Goal: Task Accomplishment & Management: Complete application form

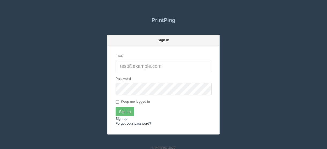
click at [144, 64] on input "Email" at bounding box center [163, 66] width 96 height 12
type input "[EMAIL_ADDRESS][DOMAIN_NAME]"
click at [128, 112] on input "Sign In" at bounding box center [124, 111] width 19 height 9
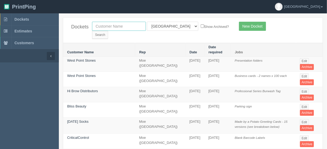
click at [110, 25] on input "text" at bounding box center [119, 26] width 54 height 9
type input "friday so"
click at [170, 26] on select "All Users Ali Ali Test 1 Aly Amy Ankit Arif Brandon Dan France Greg Jim Mark Ma…" at bounding box center [172, 26] width 51 height 9
select select
click at [147, 22] on select "All Users Ali Ali Test 1 Aly Amy Ankit Arif Brandon Dan France Greg Jim Mark Ma…" at bounding box center [172, 26] width 51 height 9
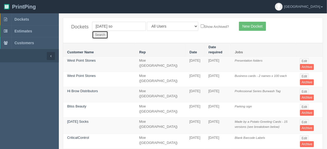
click at [108, 31] on input "Search" at bounding box center [100, 35] width 16 height 8
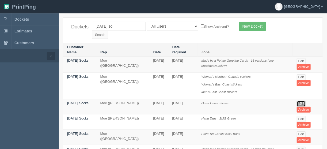
click at [300, 101] on link "Edit" at bounding box center [300, 104] width 9 height 6
click at [300, 116] on link "Edit" at bounding box center [300, 119] width 9 height 6
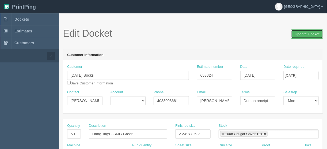
click at [307, 34] on input "Update Docket" at bounding box center [307, 33] width 32 height 9
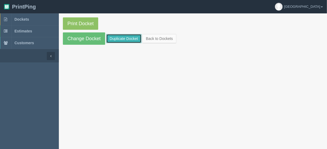
click at [124, 39] on link "Duplicate Docket" at bounding box center [123, 38] width 35 height 9
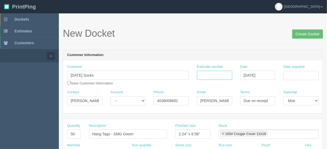
click at [215, 71] on input "Estimate number" at bounding box center [214, 75] width 35 height 9
type input "092158"
click at [291, 75] on input "Date required" at bounding box center [300, 75] width 35 height 9
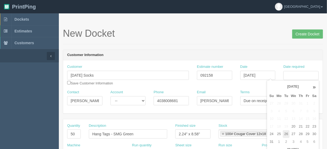
click at [287, 133] on td "26" at bounding box center [286, 134] width 7 height 8
click at [292, 133] on td "27" at bounding box center [293, 134] width 8 height 8
type input "[DATE]"
click at [201, 39] on div "New Docket Create Docket" at bounding box center [193, 36] width 260 height 16
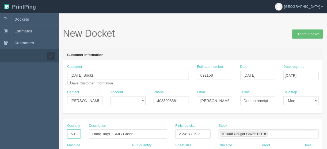
drag, startPoint x: 76, startPoint y: 132, endPoint x: 67, endPoint y: 132, distance: 9.4
click at [67, 132] on input "50" at bounding box center [74, 133] width 14 height 9
type input "2000"
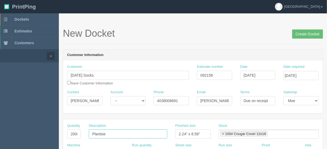
click at [114, 131] on input "Plantsie" at bounding box center [128, 133] width 78 height 9
type input "Plantsie welcome letter"
drag, startPoint x: 208, startPoint y: 133, endPoint x: 190, endPoint y: 136, distance: 19.2
click at [159, 140] on div "Quantity 2000 Description Plantsie welcome letter Finished size 2.24" x 8.58" S…" at bounding box center [192, 133] width 259 height 20
type input "8.5" x 11""
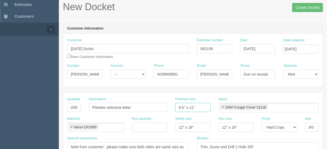
scroll to position [86, 0]
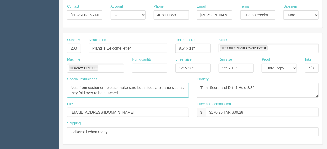
drag, startPoint x: 122, startPoint y: 93, endPoint x: 43, endPoint y: 88, distance: 79.8
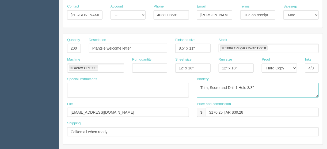
drag, startPoint x: 256, startPoint y: 85, endPoint x: 237, endPoint y: 86, distance: 19.0
click at [209, 85] on textarea "Trim, Score and Drill 1 Hole 3/8"" at bounding box center [258, 90] width 122 height 14
type textarea "Trim, to size"
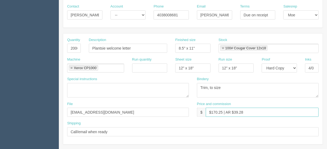
drag, startPoint x: 222, startPoint y: 111, endPoint x: 211, endPoint y: 110, distance: 10.4
click at [211, 110] on input "$170.25 | AR $39.28" at bounding box center [262, 111] width 113 height 9
type input "$326.76 | AR $39.28"
click at [222, 47] on link at bounding box center [222, 48] width 3 height 3
type input "$326.76 | AR $39.28"
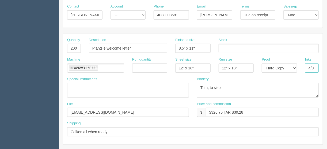
click at [315, 67] on input "4/0" at bounding box center [312, 67] width 14 height 9
click at [316, 66] on input "4/4" at bounding box center [312, 67] width 14 height 9
type input "4/0"
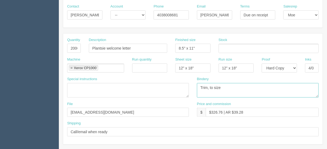
click at [208, 88] on textarea "Trim, Score and Drill 1 Hole 3/8"" at bounding box center [258, 90] width 122 height 14
type textarea "Trim to size"
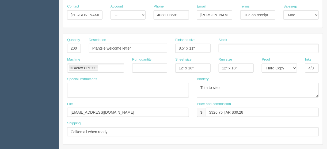
click at [226, 48] on ul at bounding box center [268, 48] width 100 height 9
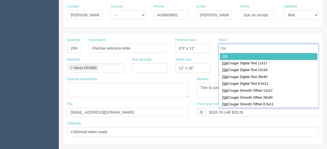
type input "70#"
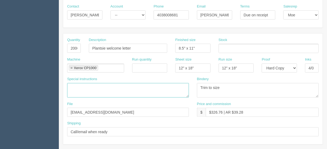
click at [72, 83] on textarea "Note from customer: please make sure both sides are same size as they fold over…" at bounding box center [128, 90] width 122 height 14
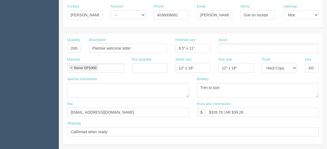
click at [225, 49] on ul at bounding box center [268, 48] width 100 height 9
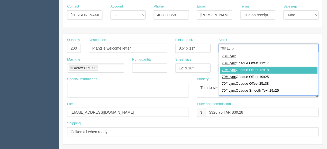
type input "70# Lynx"
type input "70# Lynx Opaque Offset 12x18"
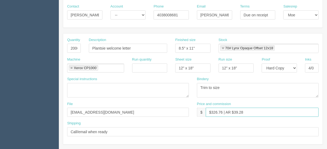
drag, startPoint x: 245, startPoint y: 111, endPoint x: 234, endPoint y: 111, distance: 11.5
click at [234, 111] on input "$326.76 | AR $39.28" at bounding box center [262, 111] width 113 height 9
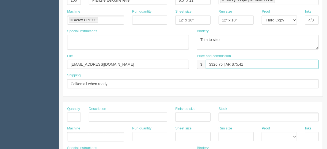
scroll to position [120, 0]
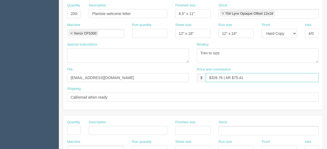
type input "$326.76 | AR $75.41"
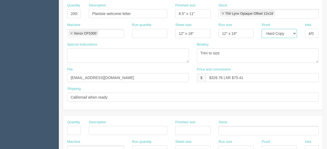
click at [295, 32] on select "-- Email Hard Copy" at bounding box center [278, 33] width 35 height 9
click at [261, 29] on select "-- Email Hard Copy" at bounding box center [278, 33] width 35 height 9
click at [79, 53] on textarea "Note from customer: please make sure both sides are same size as they fold over…" at bounding box center [128, 55] width 122 height 14
click at [296, 33] on select "-- Email Hard Copy" at bounding box center [278, 33] width 35 height 9
select select "Hard Copy"
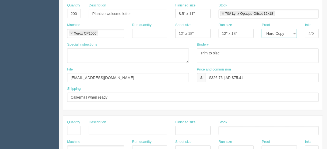
click at [261, 29] on select "-- Email Hard Copy" at bounding box center [278, 33] width 35 height 9
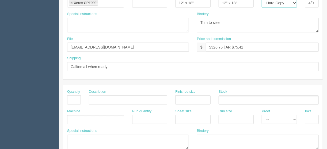
scroll to position [184, 0]
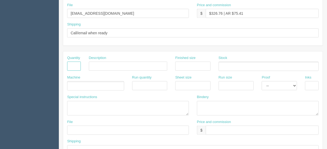
click at [74, 63] on input "text" at bounding box center [74, 65] width 14 height 9
type input "1"
type input "Design"
click at [90, 84] on ul at bounding box center [95, 85] width 57 height 9
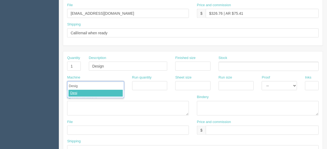
type input "Design"
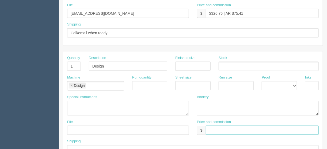
click at [219, 128] on input "text" at bounding box center [262, 129] width 113 height 9
type input "$N/C"
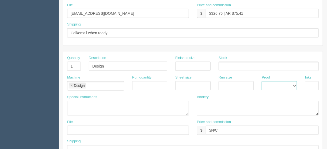
click at [295, 83] on select "-- Email Hard Copy" at bounding box center [278, 85] width 35 height 9
select select "Email"
click at [261, 81] on select "-- Email Hard Copy" at bounding box center [278, 85] width 35 height 9
click at [80, 103] on textarea at bounding box center [128, 108] width 122 height 14
paste textarea "Combine letter into letter"
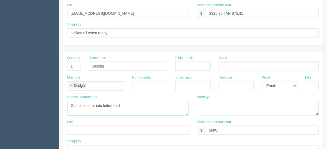
type textarea "Combine letter into letterhead"
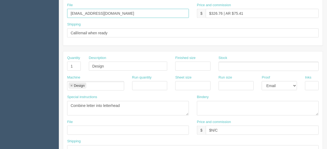
drag, startPoint x: 107, startPoint y: 12, endPoint x: 50, endPoint y: 12, distance: 57.7
click at [50, 12] on section "Dockets Estimates Customers" at bounding box center [163, 65] width 327 height 472
type input "Client files"
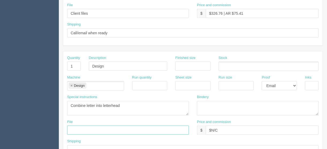
click at [76, 129] on input "text" at bounding box center [128, 129] width 122 height 9
type input "[EMAIL_ADDRESS][DOMAIN_NAME]"
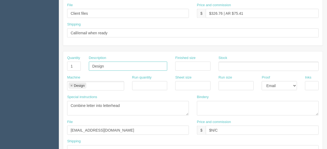
click at [107, 65] on input "Design" at bounding box center [128, 65] width 78 height 9
drag, startPoint x: 96, startPoint y: 87, endPoint x: 98, endPoint y: 85, distance: 3.0
click at [96, 87] on ul "Design" at bounding box center [95, 85] width 57 height 9
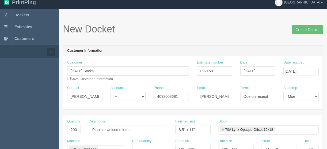
scroll to position [0, 0]
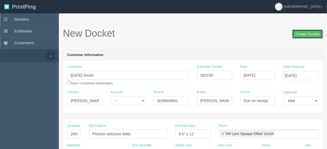
click at [306, 32] on input "Create Docket" at bounding box center [307, 33] width 31 height 9
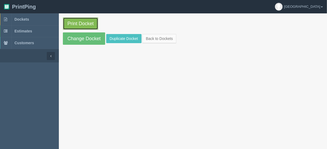
click at [80, 21] on link "Print Docket" at bounding box center [80, 23] width 35 height 12
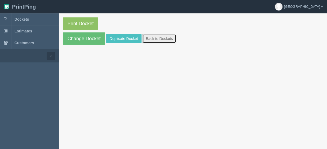
click at [155, 36] on link "Back to Dockets" at bounding box center [159, 38] width 34 height 9
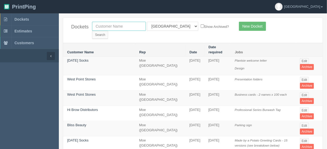
drag, startPoint x: 122, startPoint y: 24, endPoint x: 125, endPoint y: 25, distance: 3.6
click at [122, 24] on input "text" at bounding box center [119, 26] width 54 height 9
type input ";"
type input "peak p"
click at [169, 26] on select "All Users [PERSON_NAME] Test 1 [PERSON_NAME] [PERSON_NAME] [PERSON_NAME] France…" at bounding box center [172, 26] width 51 height 9
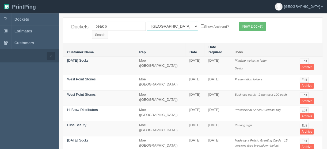
select select
click at [147, 22] on select "All Users [PERSON_NAME] Test 1 [PERSON_NAME] [PERSON_NAME] [PERSON_NAME] France…" at bounding box center [172, 26] width 51 height 9
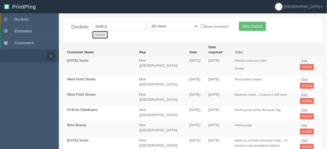
click at [108, 31] on input "Search" at bounding box center [100, 35] width 16 height 8
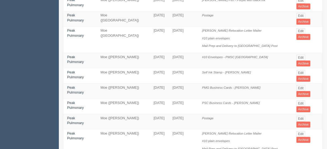
scroll to position [86, 0]
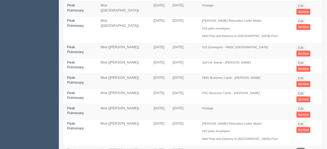
click at [302, 147] on link "Edit" at bounding box center [300, 150] width 9 height 6
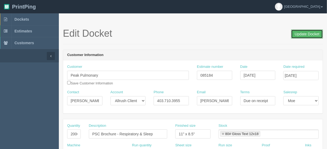
drag, startPoint x: 303, startPoint y: 33, endPoint x: 305, endPoint y: 38, distance: 5.0
click at [303, 33] on input "Update Docket" at bounding box center [307, 33] width 32 height 9
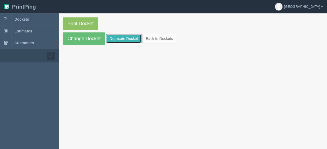
click at [125, 37] on link "Duplicate Docket" at bounding box center [123, 38] width 35 height 9
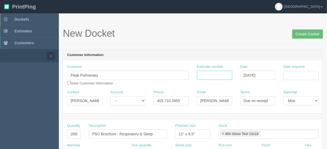
click at [203, 75] on input "Estimate number" at bounding box center [214, 75] width 35 height 9
type input "085689"
click at [298, 76] on input "Date required" at bounding box center [300, 75] width 35 height 9
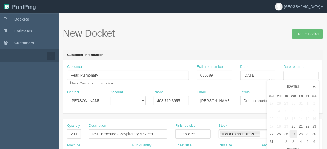
click at [291, 133] on td "27" at bounding box center [293, 134] width 8 height 8
type input "[DATE]"
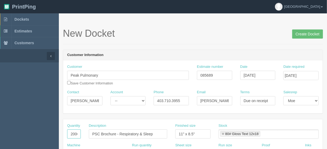
drag, startPoint x: 74, startPoint y: 133, endPoint x: 53, endPoint y: 135, distance: 20.4
type input "100"
drag, startPoint x: 157, startPoint y: 133, endPoint x: 79, endPoint y: 140, distance: 77.6
click at [79, 140] on div "Quantity 100 Description PSC Brochure - Respiratory & Sleep Finished size 11" x…" at bounding box center [192, 133] width 259 height 20
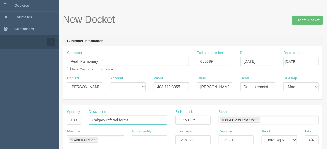
scroll to position [21, 0]
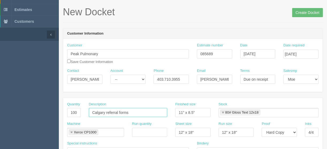
type input "Calgary referral forms"
drag, startPoint x: 199, startPoint y: 110, endPoint x: 150, endPoint y: 110, distance: 49.7
click at [150, 110] on div "Quantity 100 Description Calgary referral forms Finished size 11" x 8.5" Stock …" at bounding box center [192, 112] width 259 height 20
type input "8.5" x 11""
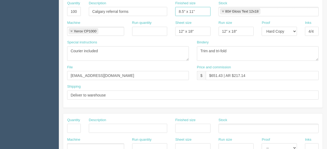
scroll to position [128, 0]
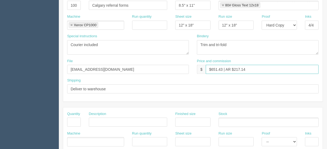
drag, startPoint x: 222, startPoint y: 67, endPoint x: 222, endPoint y: 73, distance: 5.6
click at [222, 67] on input "$651.43 | AR $217.14" at bounding box center [262, 69] width 113 height 9
type input "$692.19 | AR $217.14"
drag, startPoint x: 228, startPoint y: 44, endPoint x: 216, endPoint y: 42, distance: 12.7
click at [216, 42] on textarea "Trim and tri-fold" at bounding box center [258, 47] width 122 height 14
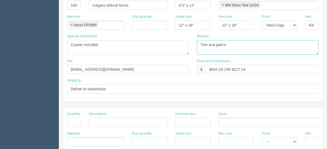
type textarea "Trim and pad in"
click at [222, 4] on link at bounding box center [222, 5] width 3 height 3
click at [246, 47] on textarea "Trim and tri-fold" at bounding box center [258, 47] width 122 height 14
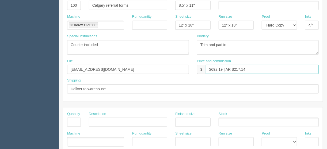
click at [257, 71] on input "$692.19 | AR $217.14" at bounding box center [262, 69] width 113 height 9
click at [225, 2] on ul at bounding box center [268, 5] width 100 height 9
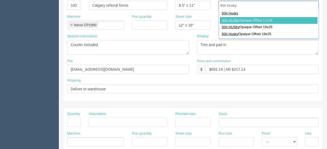
type input "50# Husky"
type input "50# HUSky Opaque Offset 12x18"
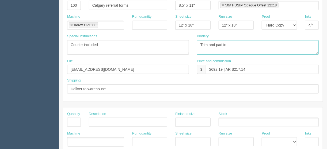
click at [227, 43] on textarea "Trim and tri-fold" at bounding box center [258, 47] width 122 height 14
click at [240, 44] on textarea "Trim and tri-fold" at bounding box center [258, 47] width 122 height 14
click at [199, 43] on textarea "Trim and tri-fold" at bounding box center [258, 47] width 122 height 14
type textarea "ARB - Trim and pad in 20's - $35.00"
click at [137, 3] on input "Calgary referral forms" at bounding box center [128, 5] width 78 height 9
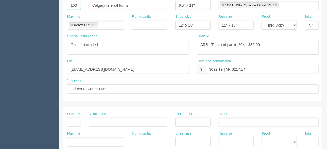
drag, startPoint x: 78, startPoint y: 3, endPoint x: 57, endPoint y: 5, distance: 21.5
click at [57, 5] on section "Dockets Estimates Customers" at bounding box center [163, 121] width 327 height 472
type input "2000"
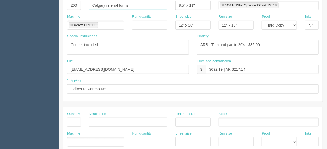
click at [133, 3] on input "Calgary referral forms" at bounding box center [128, 5] width 78 height 9
type input "Calgary referral forms (100 pads of 20 sheets)"
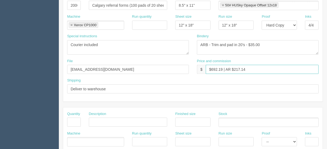
drag, startPoint x: 248, startPoint y: 69, endPoint x: 235, endPoint y: 69, distance: 13.4
click at [234, 69] on input "$692.19 | AR $217.14" at bounding box center [262, 69] width 113 height 9
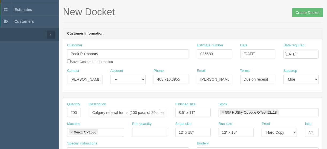
scroll to position [64, 0]
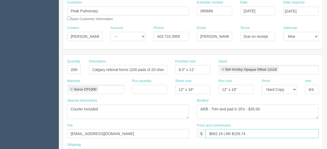
type input "$692.19 | AR $159.74"
click at [244, 108] on textarea "Trim and tri-fold" at bounding box center [258, 111] width 122 height 14
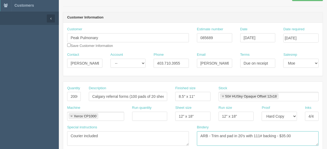
scroll to position [0, 0]
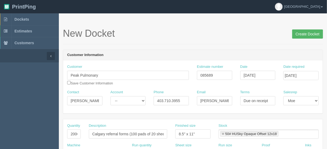
type textarea "ARB - Trim and pad in 20's with 111# backing - $35.00"
click at [304, 31] on input "Create Docket" at bounding box center [307, 33] width 31 height 9
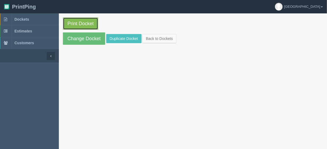
drag, startPoint x: 0, startPoint y: 0, endPoint x: 75, endPoint y: 22, distance: 78.6
click at [75, 22] on link "Print Docket" at bounding box center [80, 23] width 35 height 12
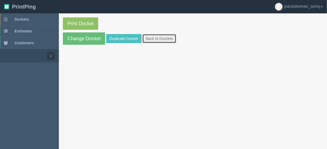
click at [159, 39] on link "Back to Dockets" at bounding box center [159, 38] width 34 height 9
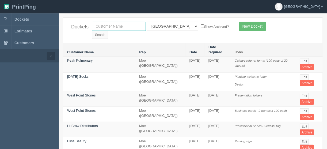
click at [112, 25] on input "text" at bounding box center [119, 26] width 54 height 9
drag, startPoint x: 119, startPoint y: 30, endPoint x: 6, endPoint y: 38, distance: 113.1
type input "classical"
click at [170, 25] on select "All Users Ali Ali Test 1 Aly Amy Ankit Arif Brandon Dan France Greg Jim Mark Ma…" at bounding box center [172, 26] width 51 height 9
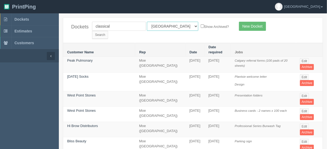
select select
click at [147, 22] on select "All Users Ali Ali Test 1 Aly Amy Ankit Arif Brandon Dan France Greg Jim Mark Ma…" at bounding box center [172, 26] width 51 height 9
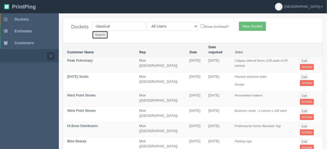
click at [108, 31] on input "Search" at bounding box center [100, 35] width 16 height 8
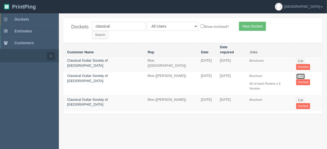
click at [298, 73] on link "Edit" at bounding box center [300, 76] width 9 height 6
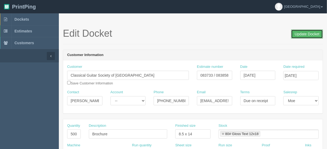
click at [303, 33] on input "Update Docket" at bounding box center [307, 33] width 32 height 9
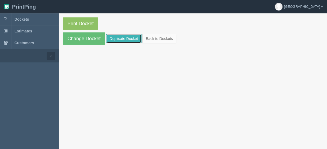
click at [117, 37] on link "Duplicate Docket" at bounding box center [123, 38] width 35 height 9
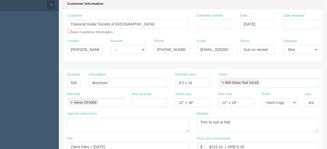
scroll to position [107, 0]
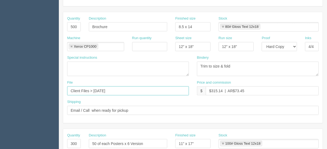
drag, startPoint x: 116, startPoint y: 88, endPoint x: 42, endPoint y: 90, distance: 74.1
click at [43, 90] on section "Dockets Estimates Customers" at bounding box center [163, 142] width 327 height 472
type input "[EMAIL_ADDRESS][DOMAIN_NAME]"
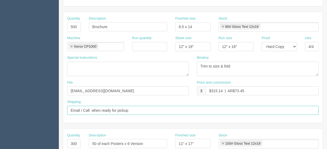
drag, startPoint x: 137, startPoint y: 106, endPoint x: 52, endPoint y: 111, distance: 85.2
click at [52, 111] on section "Dockets Estimates Customers" at bounding box center [163, 142] width 327 height 472
type input "Call/email when ready"
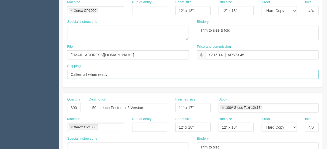
scroll to position [192, 0]
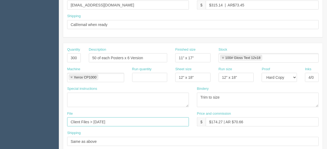
drag, startPoint x: 115, startPoint y: 119, endPoint x: 31, endPoint y: 131, distance: 84.4
click at [32, 131] on section "Dockets Estimates Customers" at bounding box center [163, 57] width 327 height 472
type input "files@allrush.ca"
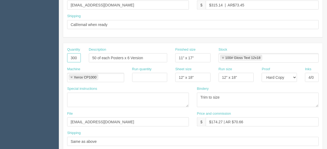
drag, startPoint x: 77, startPoint y: 56, endPoint x: 61, endPoint y: 57, distance: 16.3
click at [63, 58] on section "New Docket Create Docket Customer Information Customer Classical Guitar Society…" at bounding box center [193, 57] width 268 height 472
type input "150"
drag, startPoint x: 111, startPoint y: 55, endPoint x: 71, endPoint y: 55, distance: 40.1
click at [71, 55] on div "Quantity 150 Description 50 of each Posters x 6 Version Finished size 11" x 17"…" at bounding box center [192, 57] width 259 height 20
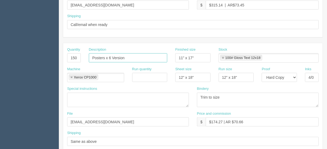
drag, startPoint x: 129, startPoint y: 55, endPoint x: 104, endPoint y: 57, distance: 24.4
click at [104, 57] on input "Posters x 6 Version" at bounding box center [128, 57] width 78 height 9
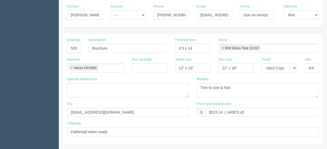
scroll to position [64, 0]
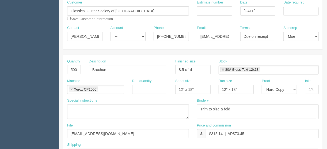
type input "Posters - 50 each x 3 versions"
click at [117, 68] on input "Brochure" at bounding box center [128, 69] width 78 height 9
type input "Brochures"
drag, startPoint x: 197, startPoint y: 66, endPoint x: 162, endPoint y: 69, distance: 35.2
click at [162, 69] on div "Quantity 500 Description Brochures Finished size 8.5 x 14 Stock 80# Gloss Text …" at bounding box center [192, 69] width 259 height 20
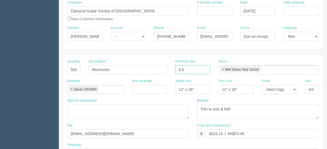
type input "8.5" x 14""
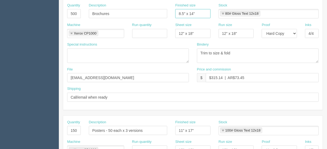
scroll to position [77, 0]
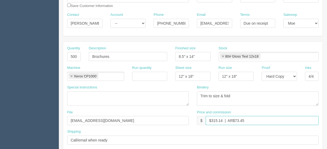
drag, startPoint x: 222, startPoint y: 118, endPoint x: 211, endPoint y: 119, distance: 11.5
click at [211, 119] on input "$315.14 | AR$73.45" at bounding box center [262, 120] width 113 height 9
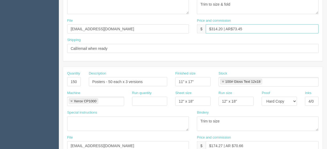
scroll to position [206, 0]
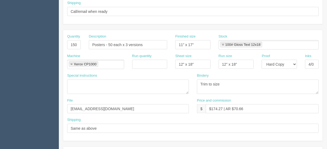
type input "$314.20 | AR$73.45"
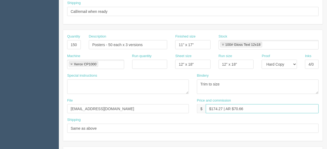
drag, startPoint x: 222, startPoint y: 105, endPoint x: 177, endPoint y: 146, distance: 60.7
click at [213, 106] on input "$174.27 | AR $70.66" at bounding box center [262, 108] width 113 height 9
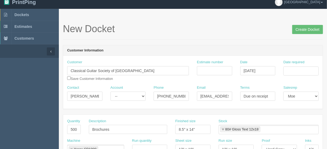
scroll to position [0, 0]
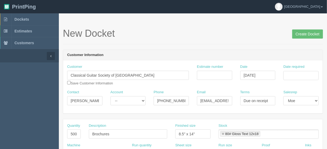
type input "$123.42 | AR $70.66"
click at [207, 72] on input "Estimate number" at bounding box center [214, 75] width 35 height 9
type input "083733/083858"
click at [299, 75] on input "Date required" at bounding box center [300, 75] width 35 height 9
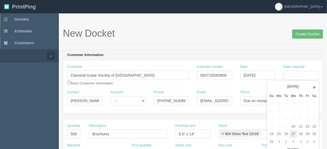
click at [291, 133] on td "27" at bounding box center [293, 134] width 8 height 8
type input "[DATE]"
drag, startPoint x: 245, startPoint y: 45, endPoint x: 245, endPoint y: 42, distance: 3.5
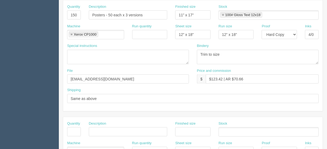
scroll to position [321, 0]
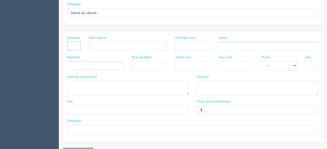
click at [73, 42] on input "text" at bounding box center [74, 45] width 14 height 9
type input "1"
type input "Resize files"
click at [77, 63] on ul at bounding box center [95, 65] width 57 height 9
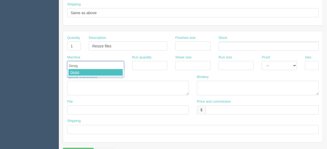
type input "Design"
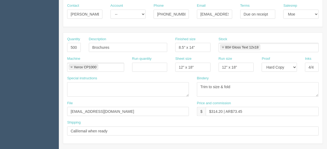
scroll to position [86, 0]
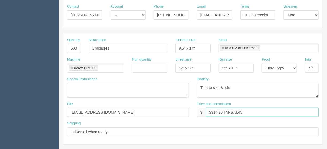
click at [230, 112] on input "$314.20 | AR$73.45" at bounding box center [262, 111] width 113 height 9
click at [248, 111] on input "$314.20 | AR $73.45" at bounding box center [262, 111] width 113 height 9
drag, startPoint x: 242, startPoint y: 110, endPoint x: 235, endPoint y: 111, distance: 6.7
click at [235, 111] on input "$314.20 | AR $73.45" at bounding box center [262, 111] width 113 height 9
type input "$314.20 | AR $72.51"
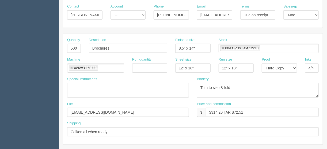
scroll to position [192, 0]
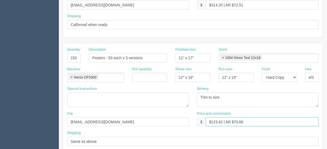
drag, startPoint x: 248, startPoint y: 120, endPoint x: 239, endPoint y: 119, distance: 8.7
click at [234, 121] on input "$123.42 | AR $70.66" at bounding box center [262, 121] width 113 height 9
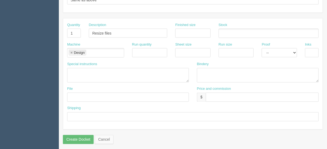
scroll to position [334, 0]
type input "$123.42 | AR $49.87"
drag, startPoint x: 295, startPoint y: 50, endPoint x: 292, endPoint y: 48, distance: 3.0
click at [295, 49] on select "-- Email Hard Copy" at bounding box center [278, 52] width 35 height 9
select select "Email"
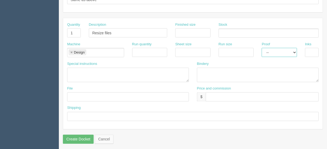
click at [261, 48] on select "-- Email Hard Copy" at bounding box center [278, 52] width 35 height 9
click at [74, 93] on input "text" at bounding box center [128, 96] width 122 height 9
type input "files@allrush.ca"
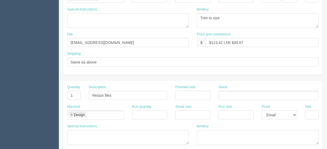
scroll to position [270, 0]
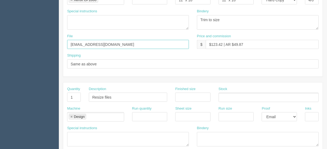
drag, startPoint x: 109, startPoint y: 44, endPoint x: 31, endPoint y: 44, distance: 78.6
type input "Client files"
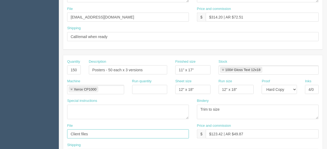
scroll to position [141, 0]
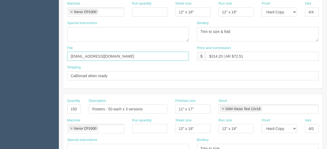
drag, startPoint x: 103, startPoint y: 55, endPoint x: 48, endPoint y: 56, distance: 55.4
click at [50, 53] on section "Dockets Estimates Customers" at bounding box center [163, 108] width 327 height 472
type input "Client files"
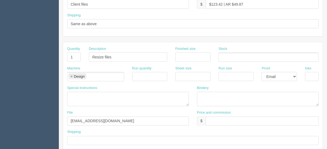
scroll to position [334, 0]
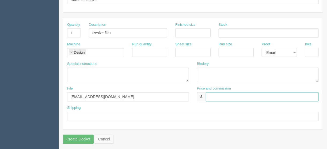
click at [209, 93] on input "text" at bounding box center [262, 96] width 113 height 9
type input "$N/C"
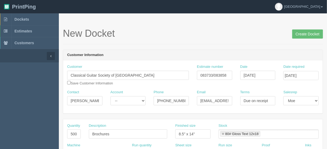
scroll to position [0, 0]
click at [306, 33] on input "Create Docket" at bounding box center [307, 33] width 31 height 9
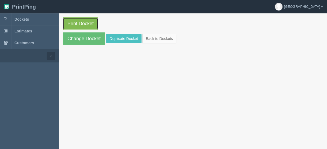
drag, startPoint x: 0, startPoint y: 0, endPoint x: 74, endPoint y: 23, distance: 77.2
click at [74, 23] on link "Print Docket" at bounding box center [80, 23] width 35 height 12
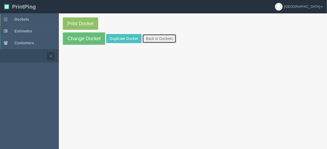
click at [160, 38] on link "Back to Dockets" at bounding box center [159, 38] width 34 height 9
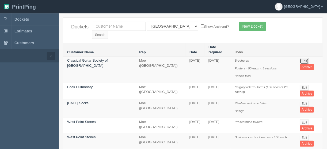
click at [301, 58] on link "Edit" at bounding box center [304, 61] width 9 height 6
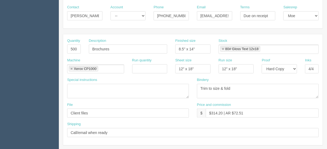
scroll to position [86, 0]
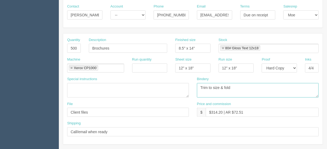
click at [240, 84] on textarea "Trim to size & fold" at bounding box center [258, 90] width 122 height 14
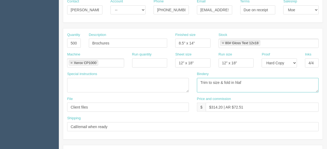
scroll to position [107, 0]
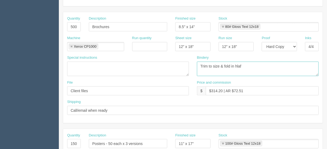
click at [247, 63] on textarea "Trim to size & fold" at bounding box center [258, 68] width 122 height 14
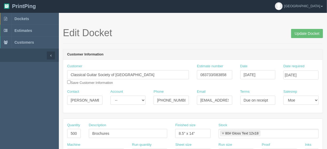
scroll to position [0, 0]
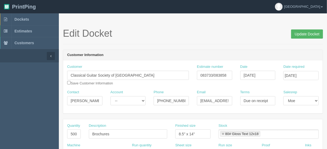
type textarea "Trim to size & fold in half"
click at [307, 33] on input "Update Docket" at bounding box center [307, 33] width 32 height 9
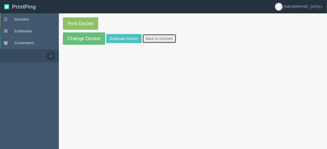
click at [156, 38] on link "Back to Dockets" at bounding box center [159, 38] width 34 height 9
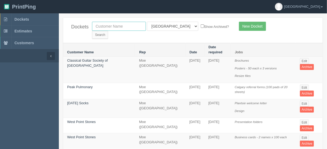
drag, startPoint x: 120, startPoint y: 26, endPoint x: 127, endPoint y: 29, distance: 7.8
click at [120, 26] on input "text" at bounding box center [119, 26] width 54 height 9
type input "tourism c"
click at [170, 25] on select "All Users [PERSON_NAME] Test 1 [PERSON_NAME] [PERSON_NAME] [PERSON_NAME] France…" at bounding box center [172, 26] width 51 height 9
select select
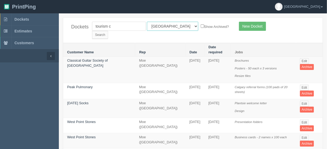
click at [147, 22] on select "All Users [PERSON_NAME] Test 1 [PERSON_NAME] [PERSON_NAME] [PERSON_NAME] France…" at bounding box center [172, 26] width 51 height 9
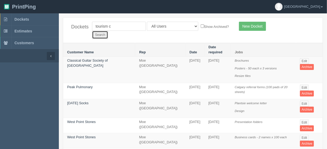
click at [108, 31] on input "Search" at bounding box center [100, 35] width 16 height 8
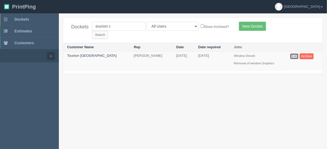
click at [293, 53] on link "Edit" at bounding box center [294, 56] width 9 height 6
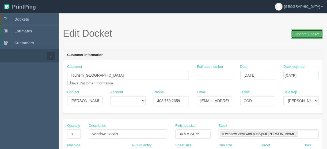
click at [307, 33] on input "Update Docket" at bounding box center [307, 33] width 32 height 9
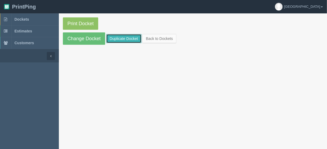
click at [125, 38] on link "Duplicate Docket" at bounding box center [123, 38] width 35 height 9
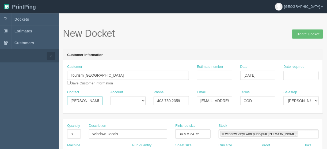
drag, startPoint x: 97, startPoint y: 101, endPoint x: 45, endPoint y: 97, distance: 51.5
paste input "[PERSON_NAME] <[EMAIL_ADDRESS][DOMAIN_NAME]>"
drag, startPoint x: 74, startPoint y: 99, endPoint x: 115, endPoint y: 105, distance: 41.5
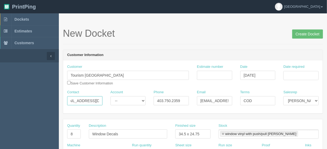
click at [115, 105] on div "Contact [PERSON_NAME] <[EMAIL_ADDRESS][DOMAIN_NAME] Account -- Existing Client …" at bounding box center [192, 100] width 259 height 20
type input "[PERSON_NAME] <"
drag, startPoint x: 199, startPoint y: 100, endPoint x: 248, endPoint y: 100, distance: 49.7
click at [248, 100] on div "Contact [PERSON_NAME] < Account -- Existing Client Allrush Client Rep Client Ph…" at bounding box center [192, 100] width 259 height 20
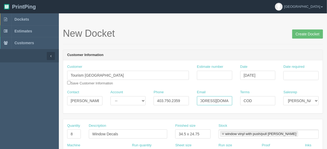
paste input "valerieb"
type input "[EMAIL_ADDRESS][DOMAIN_NAME]"
click at [94, 100] on input "[PERSON_NAME] <" at bounding box center [84, 100] width 35 height 9
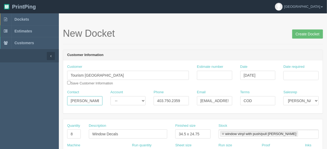
type input "[PERSON_NAME]"
drag, startPoint x: 184, startPoint y: 101, endPoint x: 137, endPoint y: 101, distance: 46.8
click at [137, 101] on div "Contact [PERSON_NAME] Account -- Existing Client Allrush Client Rep Client Phon…" at bounding box center [192, 100] width 259 height 20
paste input "6142032"
type input "4036142032"
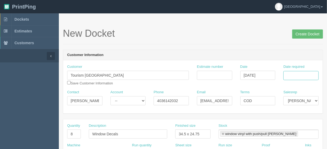
click at [301, 75] on input "Date required" at bounding box center [300, 75] width 35 height 9
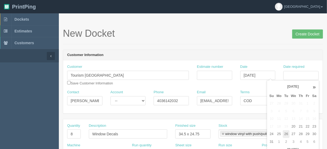
click at [286, 134] on td "26" at bounding box center [286, 134] width 7 height 8
click at [293, 133] on td "27" at bounding box center [293, 134] width 8 height 8
type input "[DATE]"
click at [253, 55] on header "Customer Information" at bounding box center [192, 55] width 259 height 11
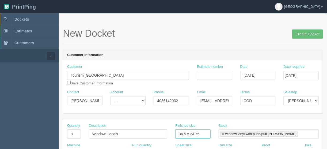
drag, startPoint x: 201, startPoint y: 132, endPoint x: 153, endPoint y: 145, distance: 49.2
type input "144" x 24""
drag, startPoint x: 123, startPoint y: 133, endPoint x: 42, endPoint y: 135, distance: 81.0
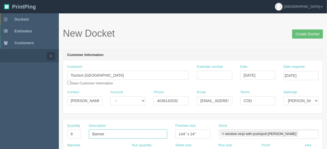
type input "Banner"
drag, startPoint x: 74, startPoint y: 132, endPoint x: 47, endPoint y: 136, distance: 26.9
type input "1"
click at [194, 133] on input "144" x 24"" at bounding box center [192, 133] width 35 height 9
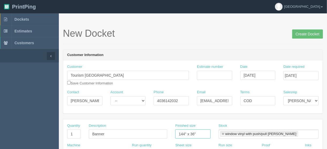
type input "144" x 36""
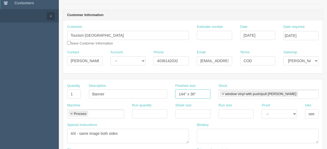
scroll to position [86, 0]
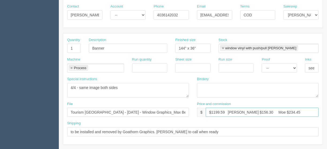
drag, startPoint x: 259, startPoint y: 111, endPoint x: 224, endPoint y: 111, distance: 35.0
click at [224, 111] on input "$1199.59 Arif $156.30 Moe $234.45" at bounding box center [262, 111] width 113 height 9
drag, startPoint x: 223, startPoint y: 110, endPoint x: 207, endPoint y: 140, distance: 33.5
click at [212, 110] on input "$1199.59 | AR $234.45" at bounding box center [262, 111] width 113 height 9
type input "$300.00 | AR $234.45"
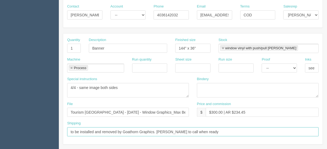
drag, startPoint x: 145, startPoint y: 129, endPoint x: 164, endPoint y: 132, distance: 19.5
click at [145, 129] on input "to be installed and removed by Goathorn Graphics. Arif to call when ready" at bounding box center [192, 131] width 251 height 9
drag, startPoint x: 203, startPoint y: 129, endPoint x: 30, endPoint y: 132, distance: 173.0
type input "Deliver when ready - with the t-shirts"
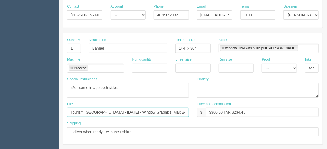
drag, startPoint x: 179, startPoint y: 109, endPoint x: 50, endPoint y: 114, distance: 129.8
type input "Emailed to vendor"
click at [71, 66] on link at bounding box center [71, 67] width 3 height 3
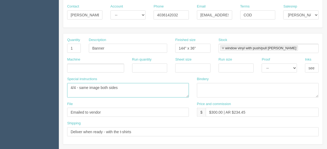
drag, startPoint x: 121, startPoint y: 86, endPoint x: 60, endPoint y: 91, distance: 60.3
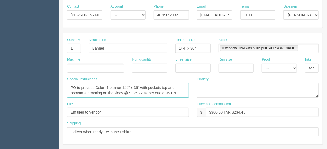
type textarea "PO to process Color: 1 banner 144" x 36" with pockets top and bootom + hrmming …"
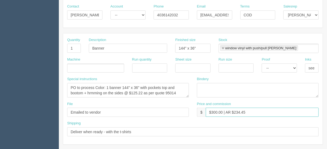
drag, startPoint x: 251, startPoint y: 111, endPoint x: 234, endPoint y: 110, distance: 16.6
click at [234, 110] on input "$300.00 | AR $234.45" at bounding box center [262, 111] width 113 height 9
type input "$300.00 | AR $118.88"
click at [73, 66] on ul at bounding box center [95, 67] width 57 height 9
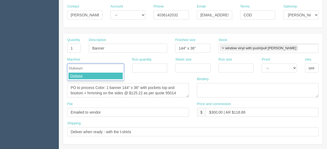
type input "Outsource"
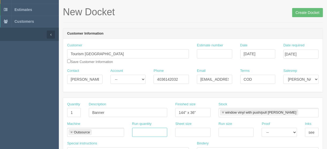
scroll to position [64, 0]
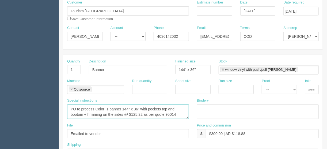
click at [82, 107] on textarea "4/4 - same image both sides" at bounding box center [128, 111] width 122 height 14
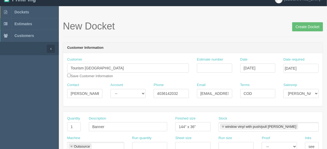
scroll to position [0, 0]
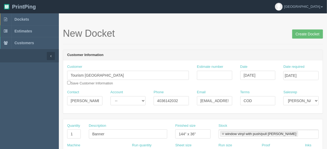
type textarea "PO to Process Color: 1 banner 144" x 36" with pockets top and bootom + hrmming …"
click at [316, 100] on select "[PERSON_NAME] Mikayla [PERSON_NAME] [PERSON_NAME] [PERSON_NAME] [PERSON_NAME] […" at bounding box center [300, 100] width 35 height 9
select select "1"
click at [283, 96] on select "[PERSON_NAME] Mikayla [PERSON_NAME] [PERSON_NAME] [PERSON_NAME] [PERSON_NAME] […" at bounding box center [300, 100] width 35 height 9
drag, startPoint x: 259, startPoint y: 101, endPoint x: 230, endPoint y: 105, distance: 29.3
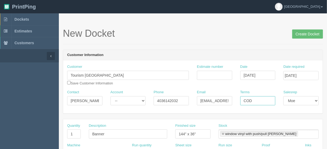
click at [230, 105] on div "Contact Valerie Ball Account -- Existing Client Allrush Client Rep Client Phone…" at bounding box center [192, 100] width 259 height 20
type input "Due on receipt"
drag, startPoint x: 302, startPoint y: 33, endPoint x: 298, endPoint y: 35, distance: 4.5
click at [302, 33] on input "Create Docket" at bounding box center [307, 33] width 31 height 9
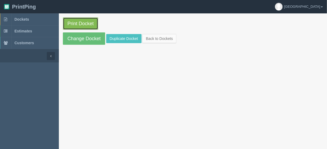
drag, startPoint x: 0, startPoint y: 0, endPoint x: 82, endPoint y: 23, distance: 85.2
click at [82, 23] on link "Print Docket" at bounding box center [80, 23] width 35 height 12
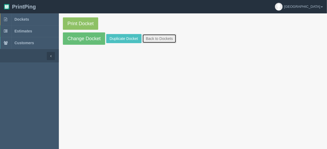
click at [153, 37] on link "Back to Dockets" at bounding box center [159, 38] width 34 height 9
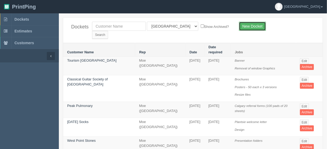
click at [254, 25] on link "New Docket" at bounding box center [252, 26] width 27 height 9
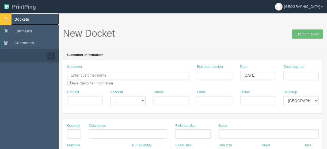
click at [25, 18] on span "Dockets" at bounding box center [21, 19] width 14 height 4
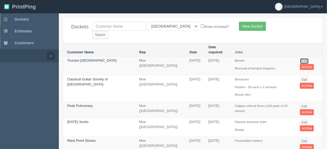
click at [302, 58] on link "Edit" at bounding box center [304, 61] width 9 height 6
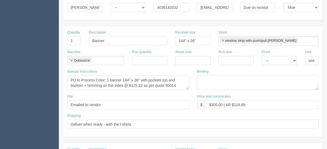
scroll to position [128, 0]
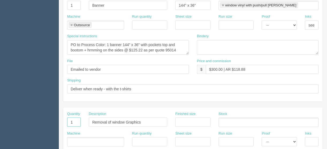
drag, startPoint x: 77, startPoint y: 119, endPoint x: 48, endPoint y: 120, distance: 28.9
click at [48, 120] on section "Dockets Estimates Customers" at bounding box center [163, 121] width 327 height 472
drag, startPoint x: 142, startPoint y: 121, endPoint x: 64, endPoint y: 127, distance: 78.5
click at [64, 127] on div "Quantity Description Removal of window Graphics Finished size Stock" at bounding box center [192, 121] width 259 height 20
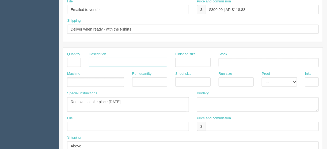
scroll to position [214, 0]
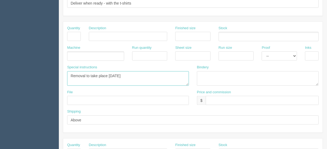
drag, startPoint x: 118, startPoint y: 77, endPoint x: 45, endPoint y: 73, distance: 73.1
click at [54, 74] on section "Dockets Estimates Customers" at bounding box center [163, 36] width 327 height 472
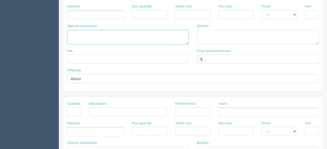
scroll to position [257, 0]
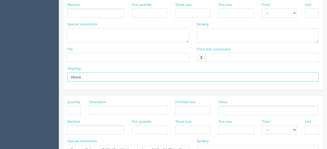
drag, startPoint x: 71, startPoint y: 74, endPoint x: 43, endPoint y: 73, distance: 27.8
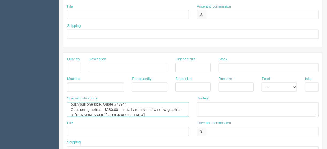
scroll to position [16, 0]
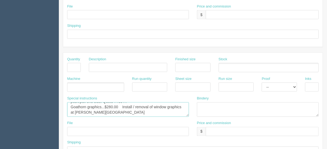
drag, startPoint x: 67, startPoint y: 102, endPoint x: 172, endPoint y: 116, distance: 106.0
click at [172, 116] on div "Special instructions Process Colour......$481.49 Window graphics - 34.5 x 24.75…" at bounding box center [128, 108] width 130 height 25
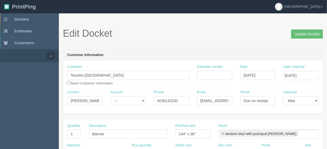
scroll to position [0, 0]
click at [222, 133] on link at bounding box center [222, 133] width 3 height 3
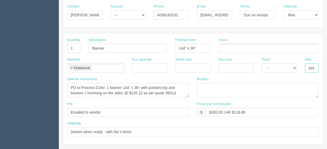
scroll to position [0, 11]
drag, startPoint x: 308, startPoint y: 63, endPoint x: 333, endPoint y: 66, distance: 25.0
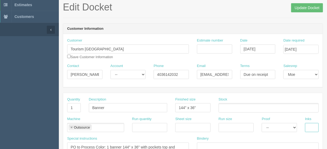
scroll to position [0, 0]
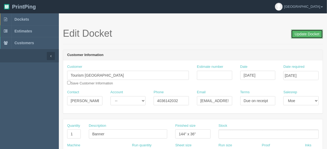
drag, startPoint x: 301, startPoint y: 34, endPoint x: 294, endPoint y: 34, distance: 6.7
click at [301, 34] on input "Update Docket" at bounding box center [307, 33] width 32 height 9
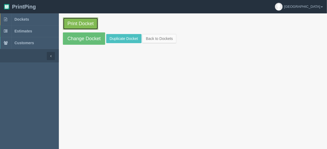
click at [78, 24] on link "Print Docket" at bounding box center [80, 23] width 35 height 12
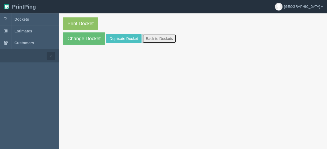
click at [167, 39] on link "Back to Dockets" at bounding box center [159, 38] width 34 height 9
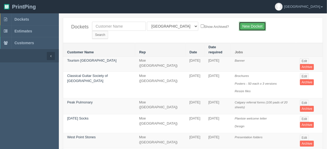
click at [256, 27] on link "New Docket" at bounding box center [252, 26] width 27 height 9
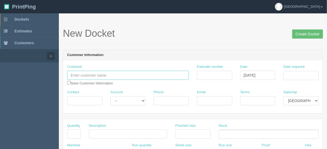
click at [83, 72] on input "text" at bounding box center [128, 75] width 122 height 9
paste input "Legacy Ridge Developments"
type input "Legacy Ridge Developments"
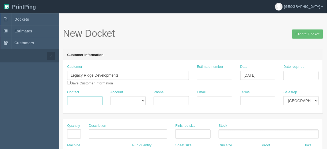
click at [80, 101] on input "Contact" at bounding box center [84, 100] width 35 height 9
paste input "[PERSON_NAME]"
type input "[PERSON_NAME]"
click at [159, 99] on input "Phone" at bounding box center [170, 100] width 35 height 9
paste input "[PHONE_NUMBER]"
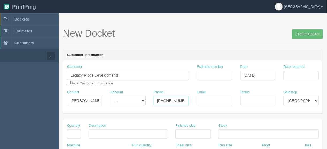
type input "[PHONE_NUMBER]"
click at [202, 101] on input "Email" at bounding box center [214, 100] width 35 height 9
paste input "[PERSON_NAME][EMAIL_ADDRESS][DOMAIN_NAME]"
type input "[PERSON_NAME][EMAIL_ADDRESS][DOMAIN_NAME]"
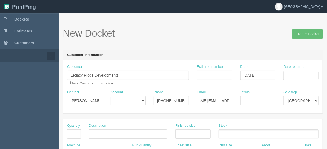
scroll to position [0, 0]
click at [208, 74] on input "Estimate number" at bounding box center [214, 75] width 35 height 9
click at [221, 73] on input "Estimate number" at bounding box center [214, 75] width 35 height 9
type input "051222"
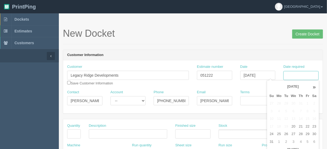
click at [289, 75] on input "Date required" at bounding box center [300, 75] width 35 height 9
click at [300, 133] on td "28" at bounding box center [300, 134] width 7 height 8
type input "August 28, 2025"
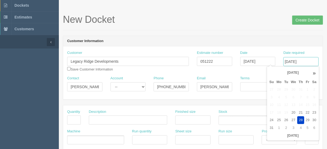
scroll to position [21, 0]
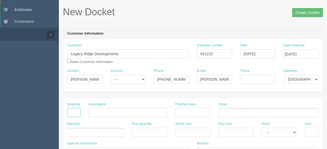
click at [73, 111] on input "text" at bounding box center [74, 112] width 14 height 9
type input "250"
type input "Business cards"
click at [180, 110] on input "text" at bounding box center [192, 112] width 35 height 9
type input "3.5" x 2""
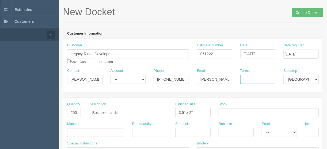
click at [249, 76] on input "Terms" at bounding box center [257, 79] width 35 height 9
type input "Due on receipt"
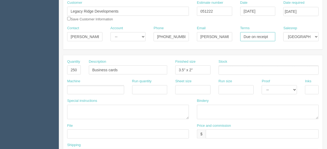
scroll to position [64, 0]
click at [308, 89] on input "text" at bounding box center [312, 89] width 14 height 9
type input "4/4"
click at [210, 133] on input "text" at bounding box center [262, 133] width 113 height 9
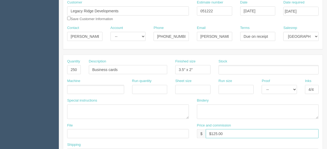
type input "$125.00 | AR $42.86"
click at [295, 88] on select "-- Email Hard Copy" at bounding box center [278, 89] width 35 height 9
select select "Hard Copy"
click at [261, 85] on select "-- Email Hard Copy" at bounding box center [278, 89] width 35 height 9
click at [185, 88] on input "text" at bounding box center [192, 89] width 35 height 9
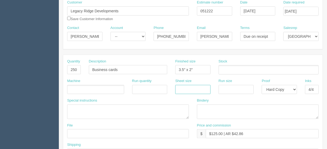
type input "12" x 18""
click at [226, 85] on input "text" at bounding box center [235, 89] width 35 height 9
type input "12" x 18""
click at [74, 87] on ul at bounding box center [95, 89] width 57 height 9
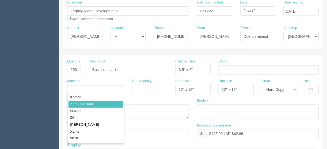
type input "Xerox CP1000"
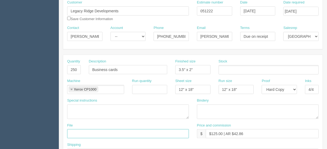
click at [84, 131] on input "text" at bounding box center [128, 133] width 122 height 9
type input "files@allrush.ca"
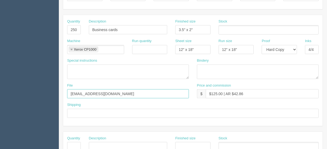
scroll to position [107, 0]
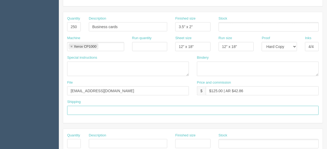
click at [77, 109] on input "text" at bounding box center [192, 110] width 251 height 9
type input "Call/email when ready"
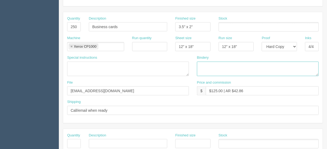
click at [200, 64] on textarea at bounding box center [258, 68] width 122 height 14
type textarea "Trim to size"
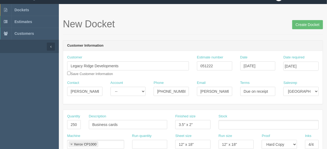
scroll to position [0, 0]
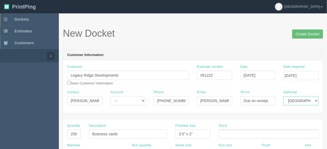
click at [316, 99] on select "Mark Mikayla Aly Arif Stacy Rebecca Matthew Viki Phil Greg Jim Sam Brandon Zach…" at bounding box center [300, 100] width 35 height 9
select select "1"
click at [283, 96] on select "Mark Mikayla Aly Arif Stacy Rebecca Matthew Viki Phil Greg Jim Sam Brandon Zach…" at bounding box center [300, 100] width 35 height 9
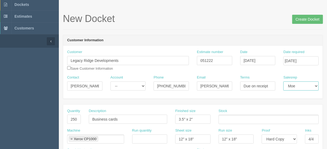
scroll to position [43, 0]
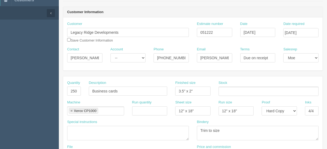
click at [225, 90] on ul at bounding box center [268, 90] width 100 height 9
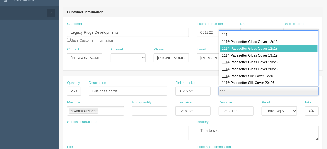
type input "111"
type input "111# Pacesetter Gloss Cover 12x18"
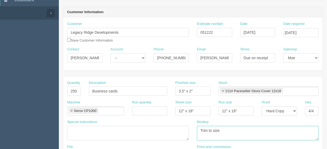
click at [199, 128] on textarea "Trim to size" at bounding box center [258, 133] width 122 height 14
click at [231, 129] on textarea "ARB - Trim to size" at bounding box center [258, 133] width 122 height 14
click at [287, 127] on textarea "ARB - Trim to size, 5mil matte lam + round corner" at bounding box center [258, 133] width 122 height 14
type textarea "ARB - Trim to size, 5mil matte lam + round corner - $30.00"
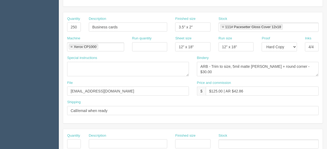
scroll to position [107, 0]
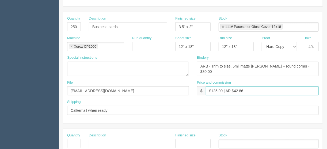
click at [245, 89] on input "$125.00 | AR $42.86" at bounding box center [262, 90] width 113 height 9
drag, startPoint x: 251, startPoint y: 91, endPoint x: 234, endPoint y: 91, distance: 16.6
click at [234, 91] on input "$125.00 | AR $42.86" at bounding box center [262, 90] width 113 height 9
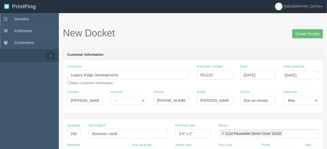
scroll to position [0, 0]
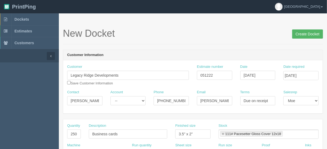
type input "$125.00 | AR $52.86"
click at [303, 32] on input "Create Docket" at bounding box center [307, 33] width 31 height 9
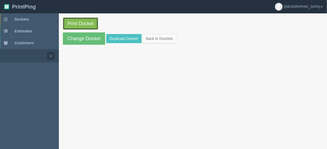
click at [82, 23] on link "Print Docket" at bounding box center [80, 23] width 35 height 12
